Goal: Information Seeking & Learning: Learn about a topic

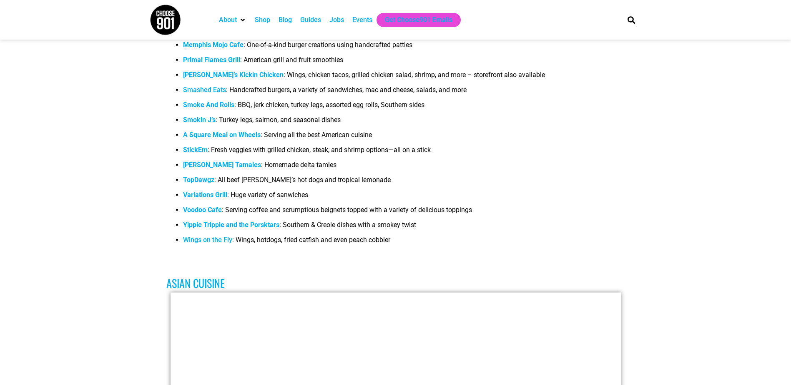
scroll to position [1251, 0]
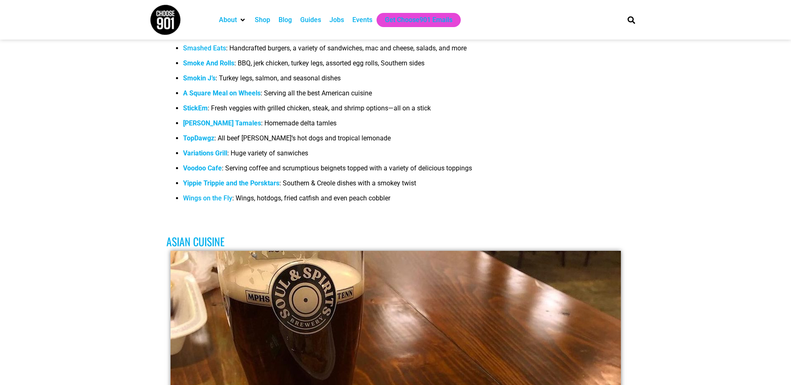
click at [206, 194] on link "Wings on the Fly" at bounding box center [207, 198] width 49 height 8
click at [217, 179] on b "Yippie Trippie and the Porsktars" at bounding box center [231, 183] width 96 height 8
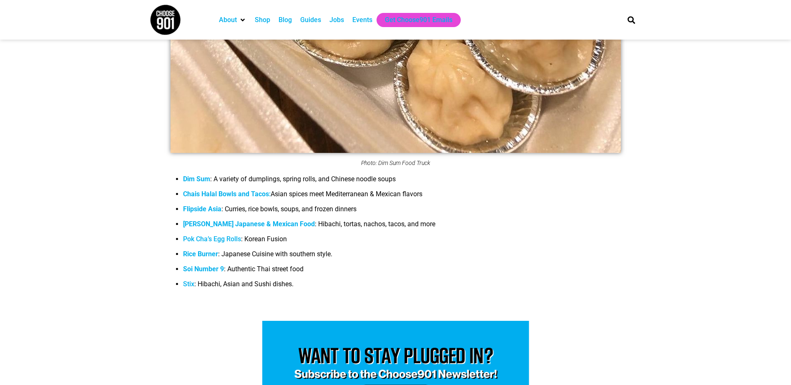
scroll to position [1919, 0]
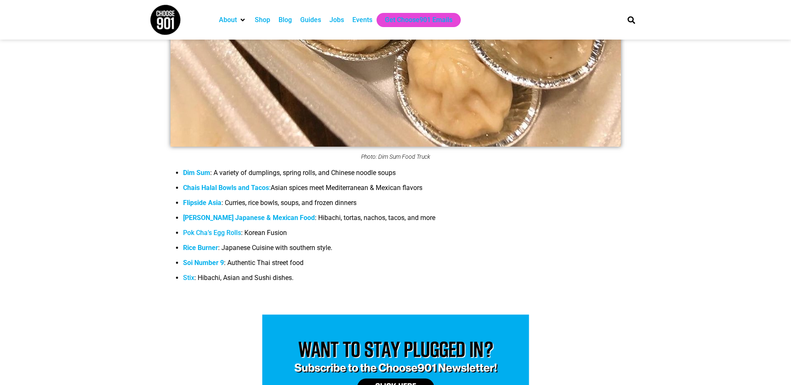
click at [188, 274] on link "Stix" at bounding box center [188, 278] width 11 height 8
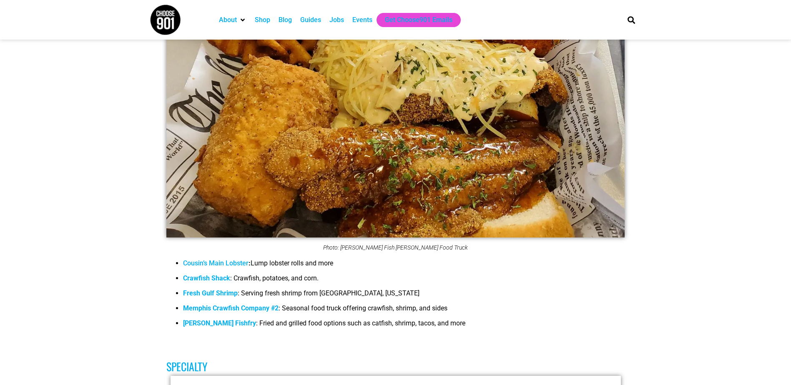
scroll to position [3379, 0]
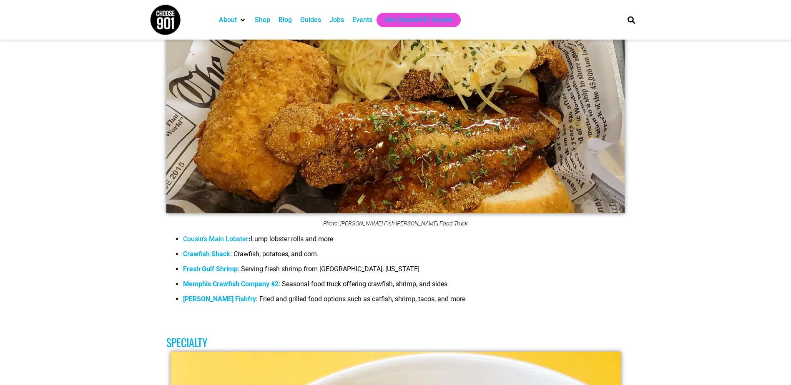
click at [221, 280] on strong "Memphis Crawfish Company #2" at bounding box center [231, 284] width 96 height 8
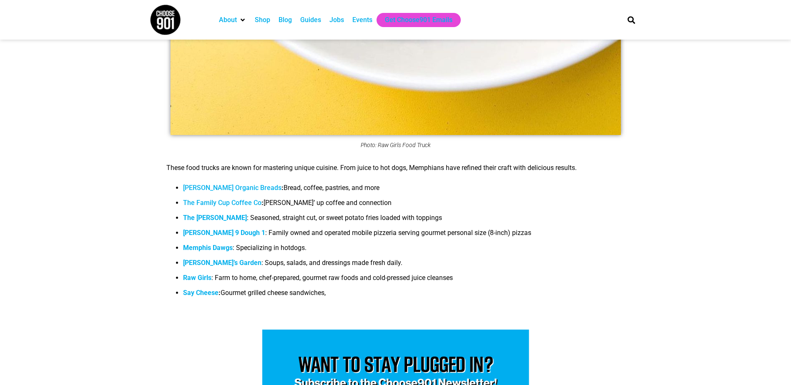
scroll to position [4171, 0]
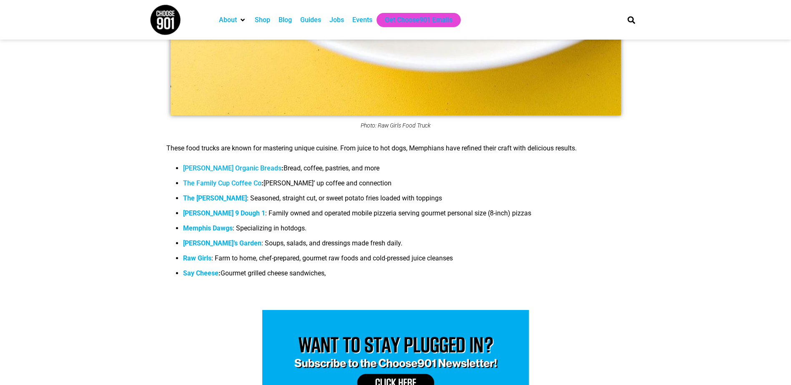
click at [201, 254] on b "Raw Girls" at bounding box center [197, 258] width 28 height 8
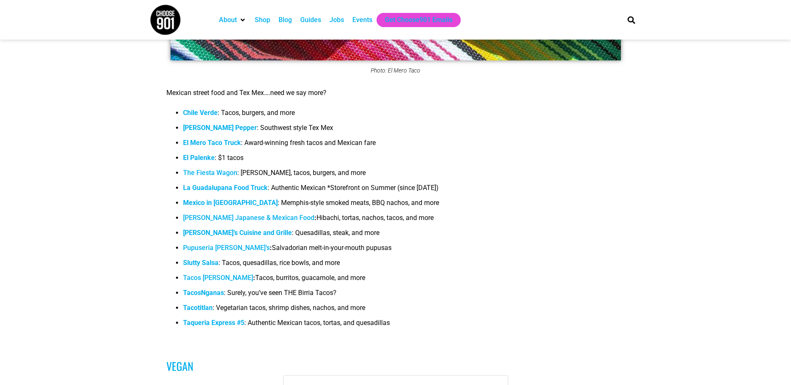
scroll to position [5005, 0]
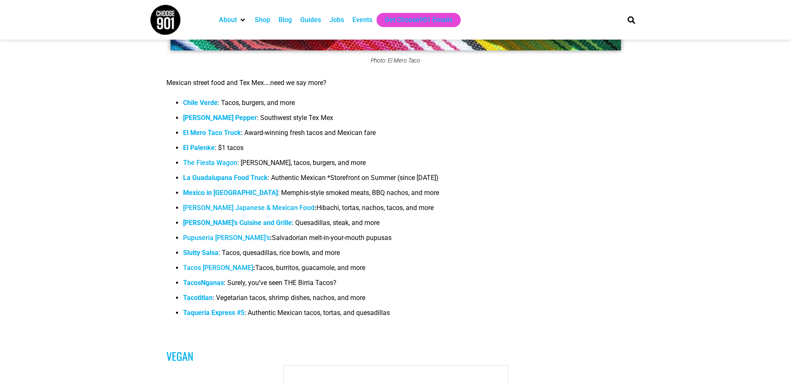
click at [202, 189] on span "Mexico in [GEOGRAPHIC_DATA]" at bounding box center [230, 193] width 95 height 8
click at [205, 129] on b "El Mero Taco Truck" at bounding box center [212, 133] width 58 height 8
click at [208, 99] on strong "Chile Verde" at bounding box center [200, 103] width 35 height 8
click at [194, 114] on b "[PERSON_NAME] Pepper" at bounding box center [220, 118] width 74 height 8
click at [225, 159] on link "The Fiesta Wagon" at bounding box center [210, 163] width 54 height 8
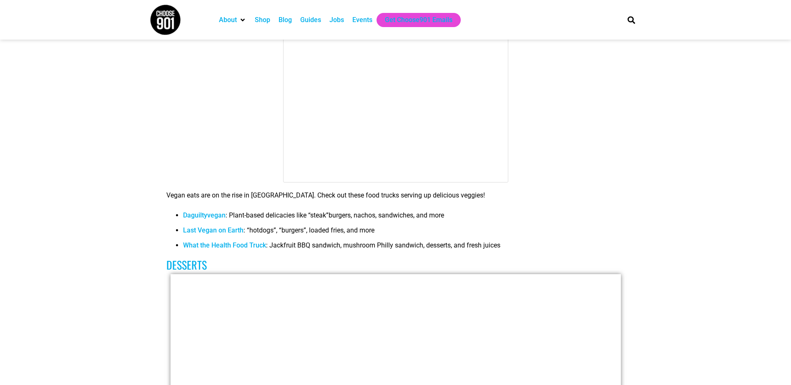
scroll to position [5589, 0]
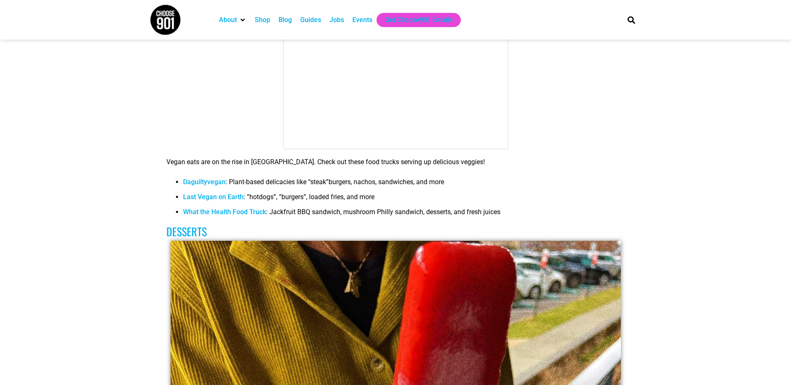
click at [220, 193] on link "Last Vegan on Earth" at bounding box center [213, 197] width 60 height 8
click at [213, 208] on link "What the Health Food Truck" at bounding box center [224, 212] width 83 height 8
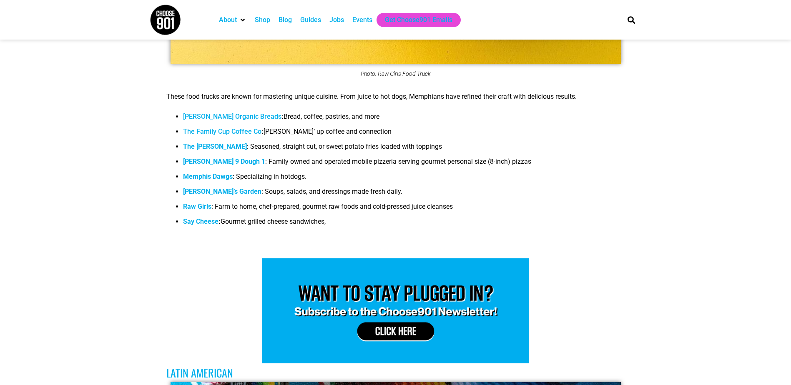
scroll to position [4171, 0]
